Goal: Information Seeking & Learning: Check status

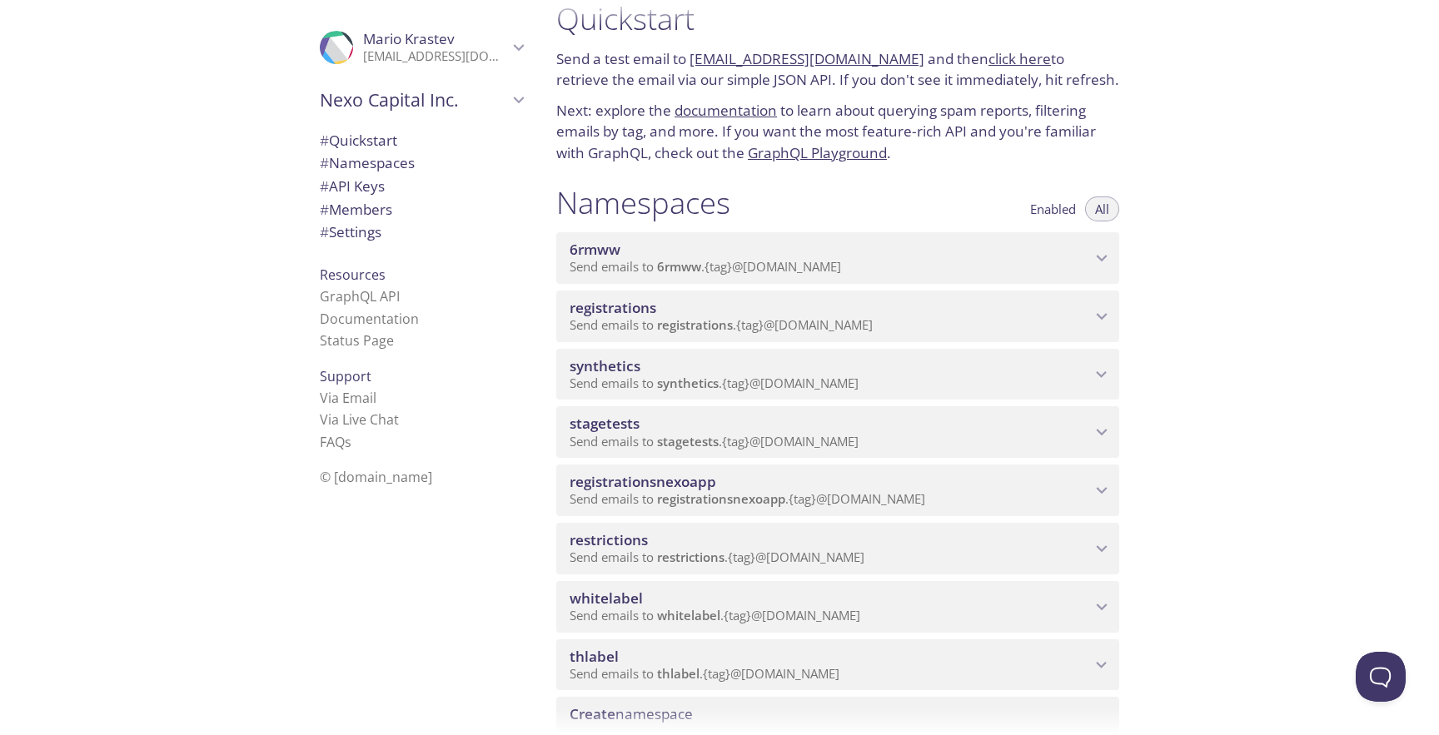
scroll to position [28, 0]
click at [822, 326] on span "Send emails to registrations . {tag} @[DOMAIN_NAME]" at bounding box center [721, 323] width 303 height 17
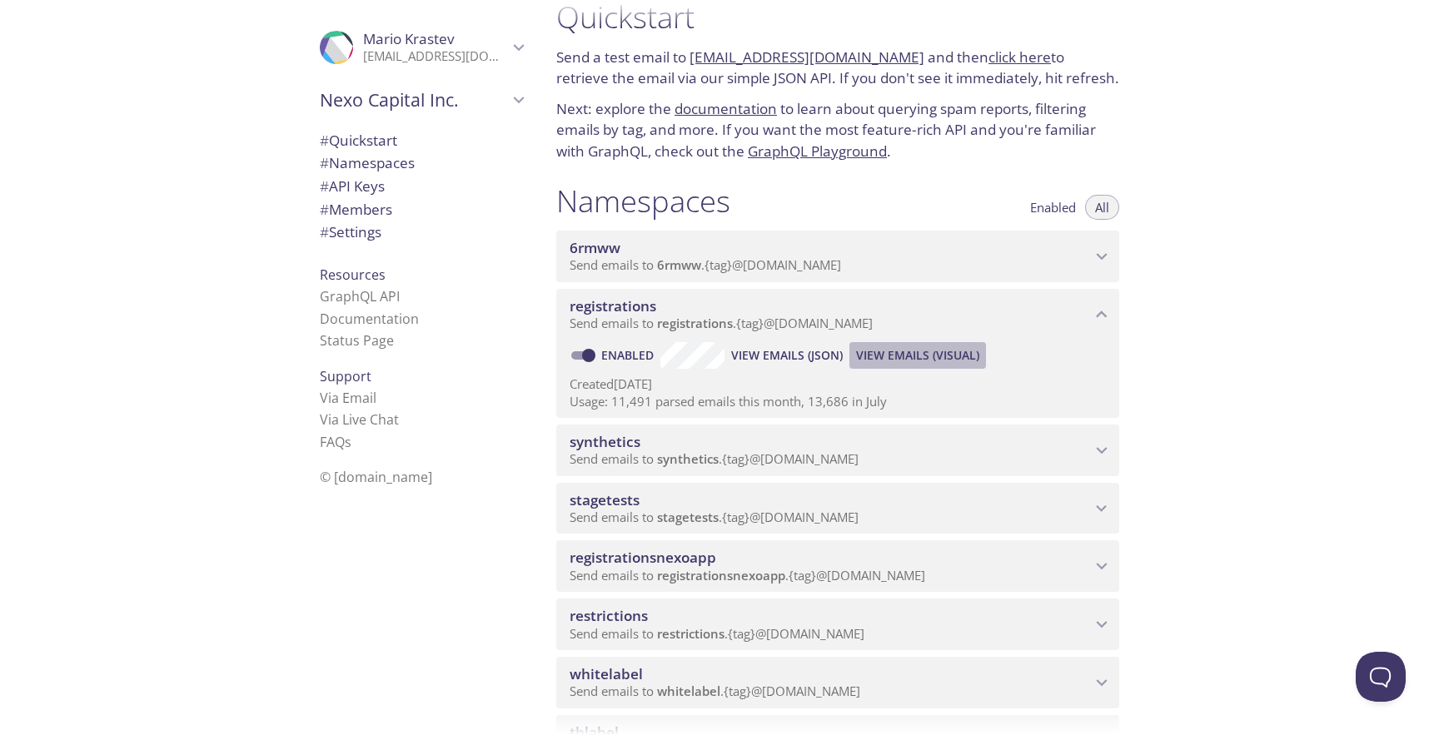
click at [933, 355] on span "View Emails (Visual)" at bounding box center [917, 356] width 123 height 20
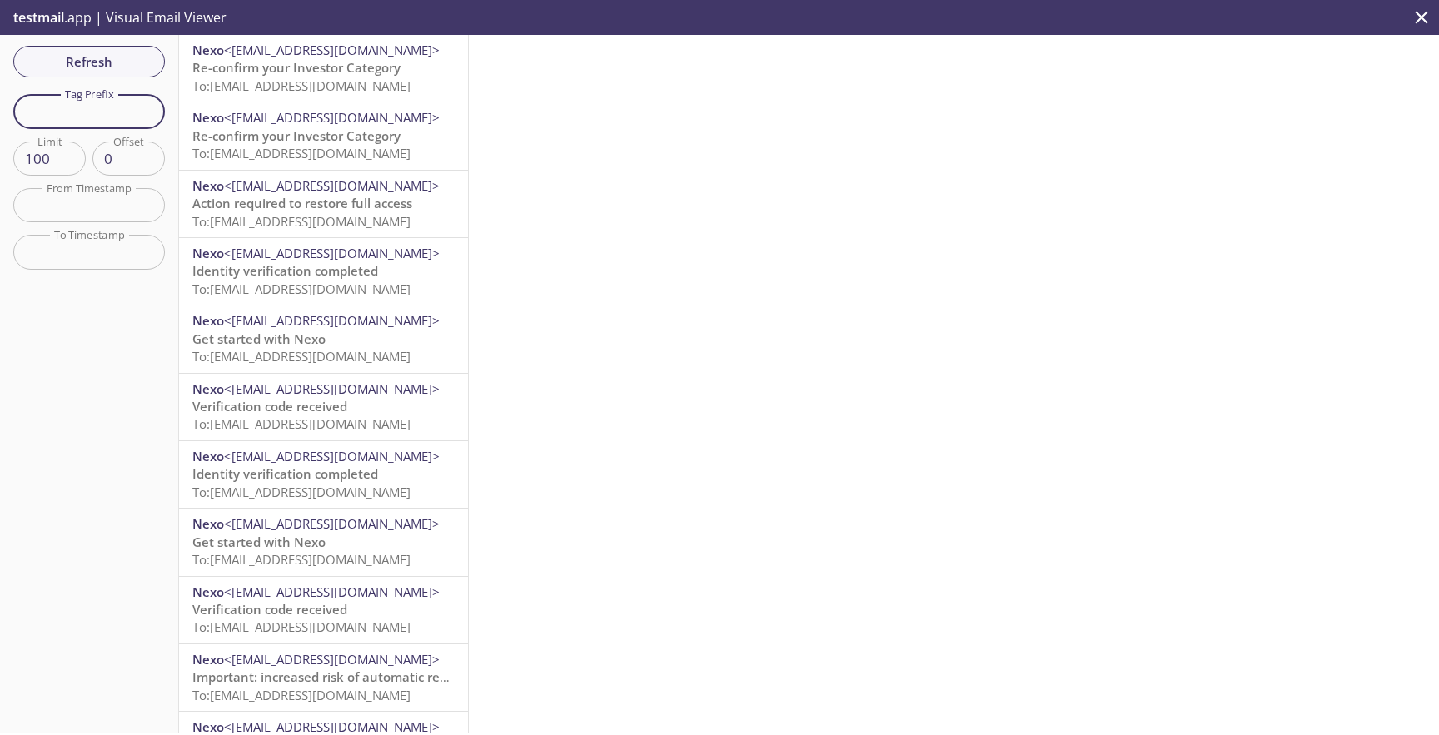
click at [147, 114] on input "text" at bounding box center [89, 111] width 152 height 34
paste input "qanexoholder"
type input "qanexoholder"
click at [131, 52] on span "Refresh" at bounding box center [89, 62] width 125 height 22
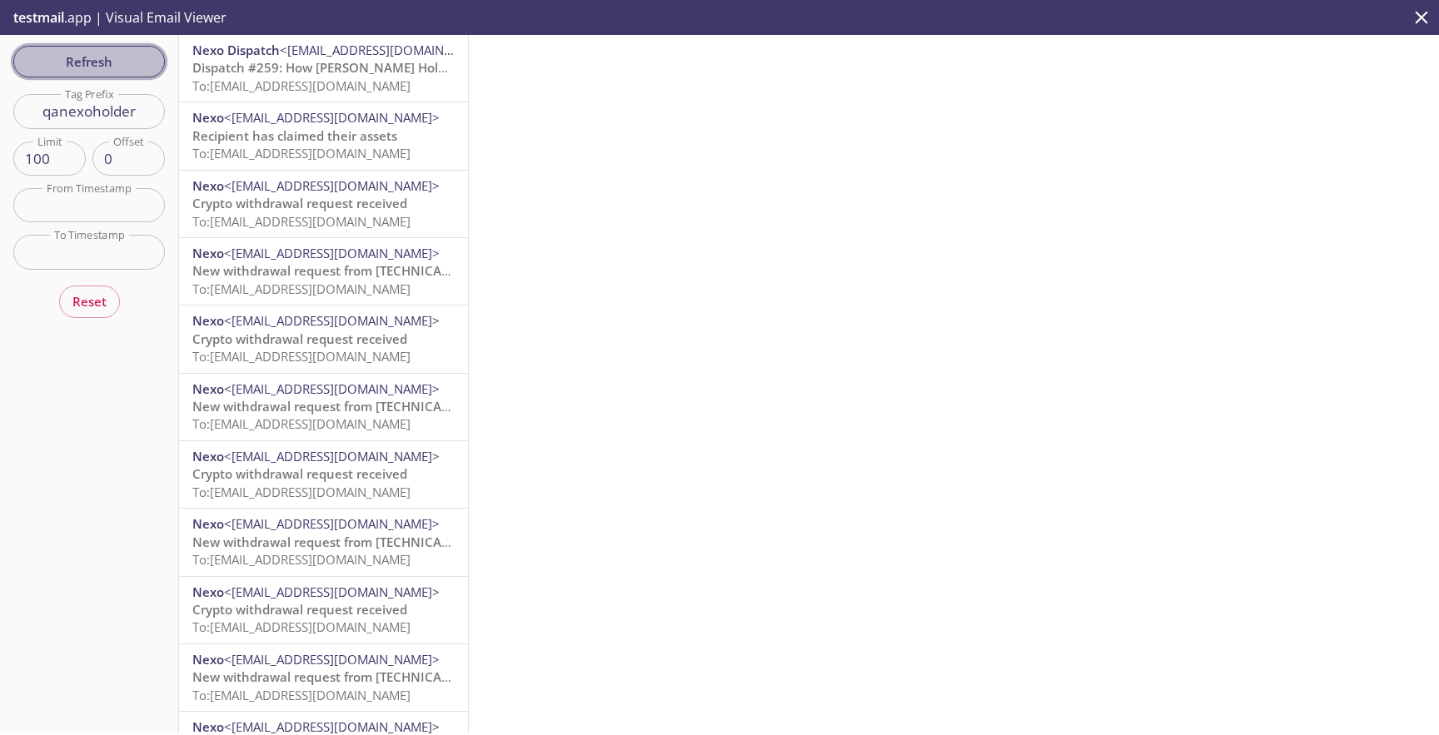
click at [102, 77] on button "Refresh" at bounding box center [89, 62] width 152 height 32
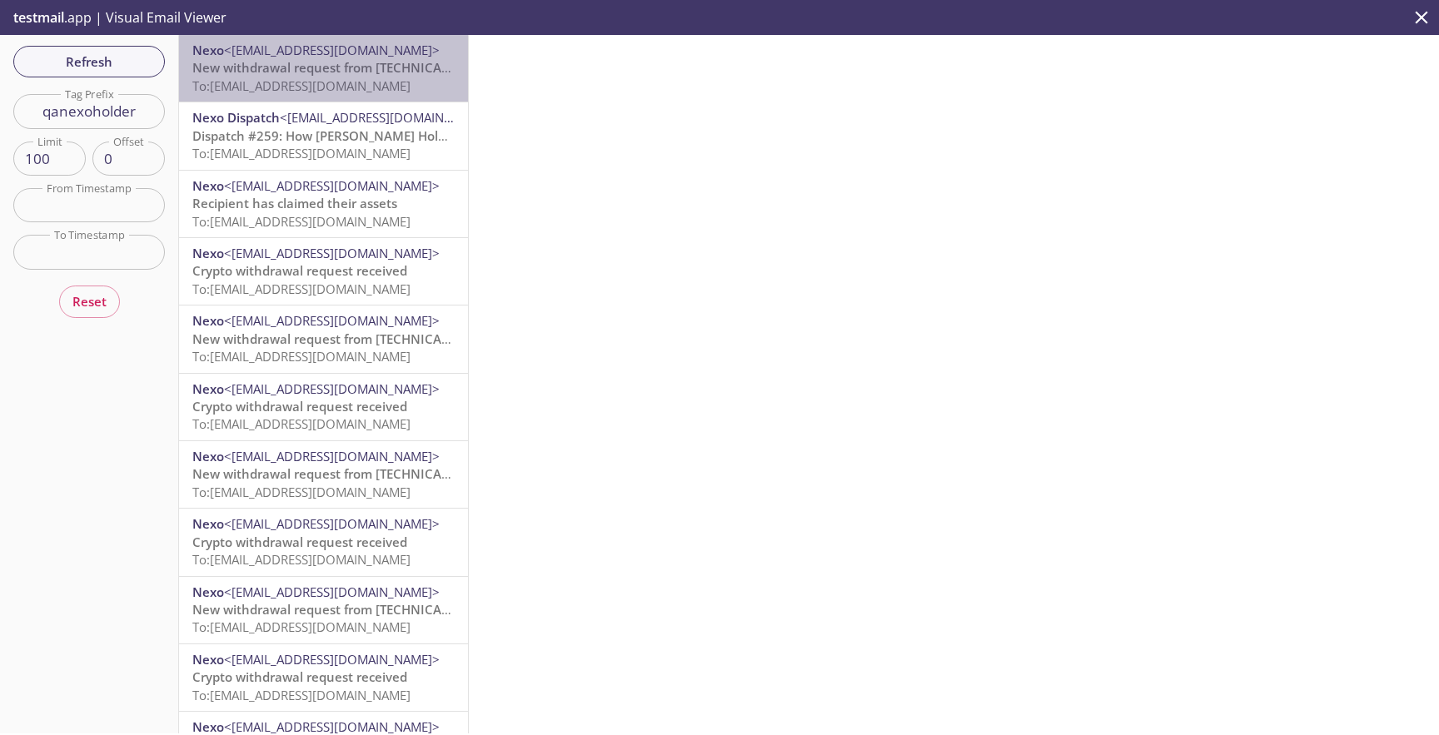
click at [269, 69] on span "New withdrawal request from [TECHNICAL_ID] - [DATE] 08:05:49 (CET)" at bounding box center [400, 67] width 416 height 17
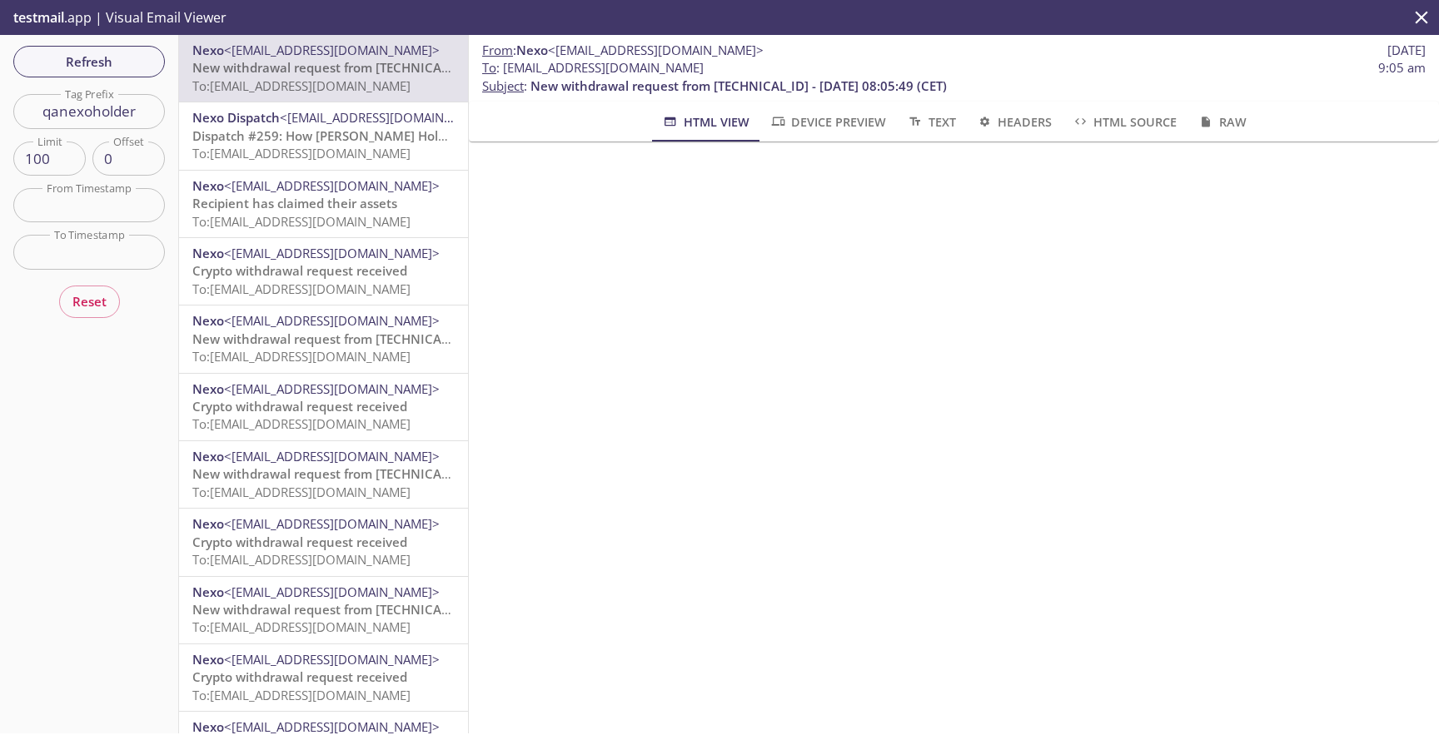
scroll to position [300, 0]
